Goal: Navigation & Orientation: Find specific page/section

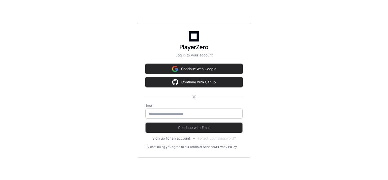
click at [176, 112] on input "email" at bounding box center [194, 113] width 90 height 5
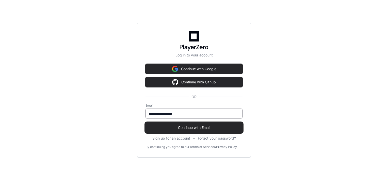
type input "**********"
click at [146, 122] on button "Continue with Email" at bounding box center [194, 127] width 97 height 10
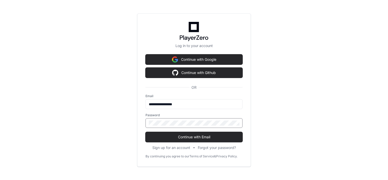
click at [167, 119] on div at bounding box center [194, 123] width 97 height 10
click at [146, 132] on button "Continue with Email" at bounding box center [194, 137] width 97 height 10
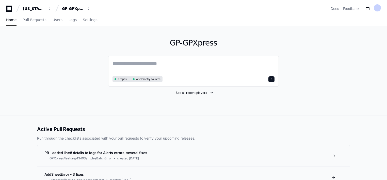
click at [204, 93] on span "See all recent players" at bounding box center [191, 93] width 31 height 4
click at [194, 91] on span "See all recent players" at bounding box center [191, 93] width 31 height 4
click at [187, 91] on span "See all recent players" at bounding box center [191, 93] width 31 height 4
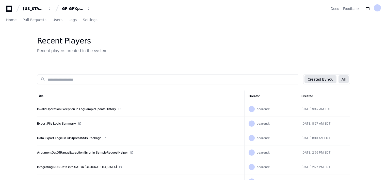
click at [342, 77] on button "All" at bounding box center [344, 79] width 10 height 8
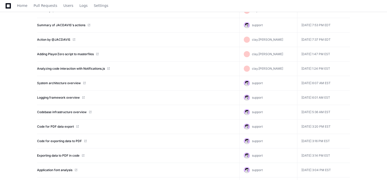
scroll to position [820, 0]
